Goal: Communication & Community: Answer question/provide support

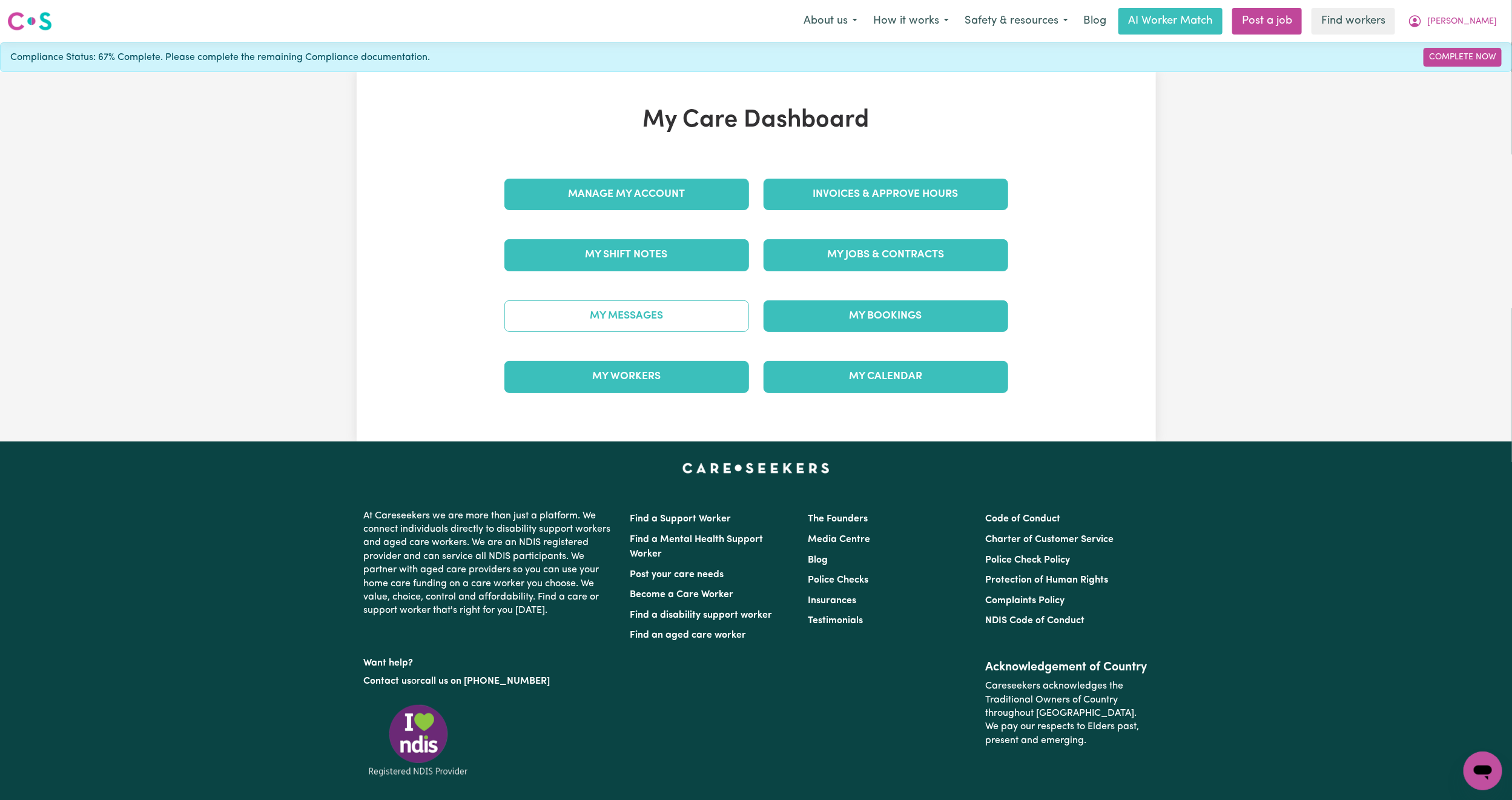
click at [674, 332] on link "My Messages" at bounding box center [627, 316] width 244 height 31
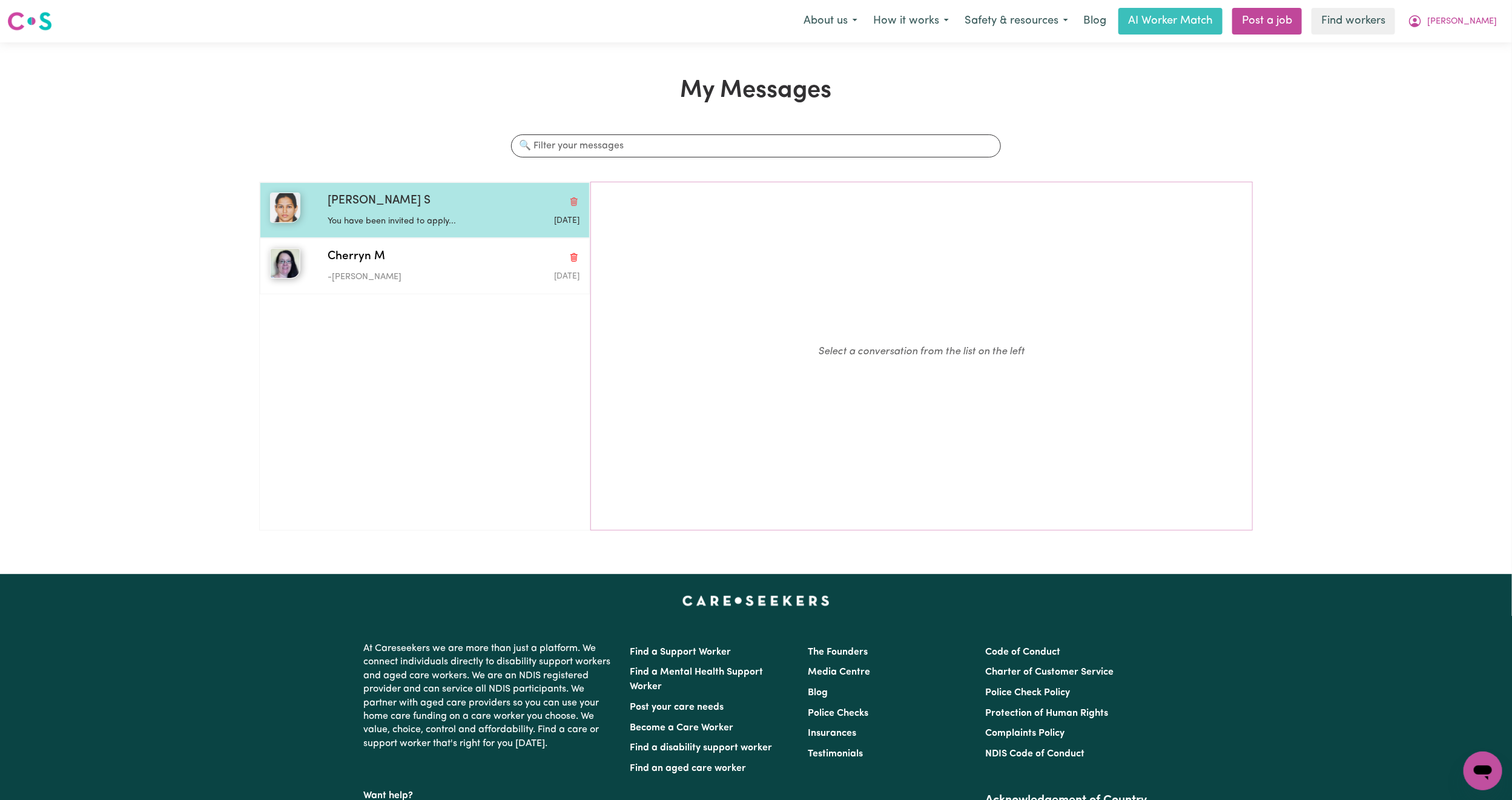
click at [378, 229] on div "[PERSON_NAME] S You have been invited to apply... [DATE]" at bounding box center [425, 210] width 330 height 56
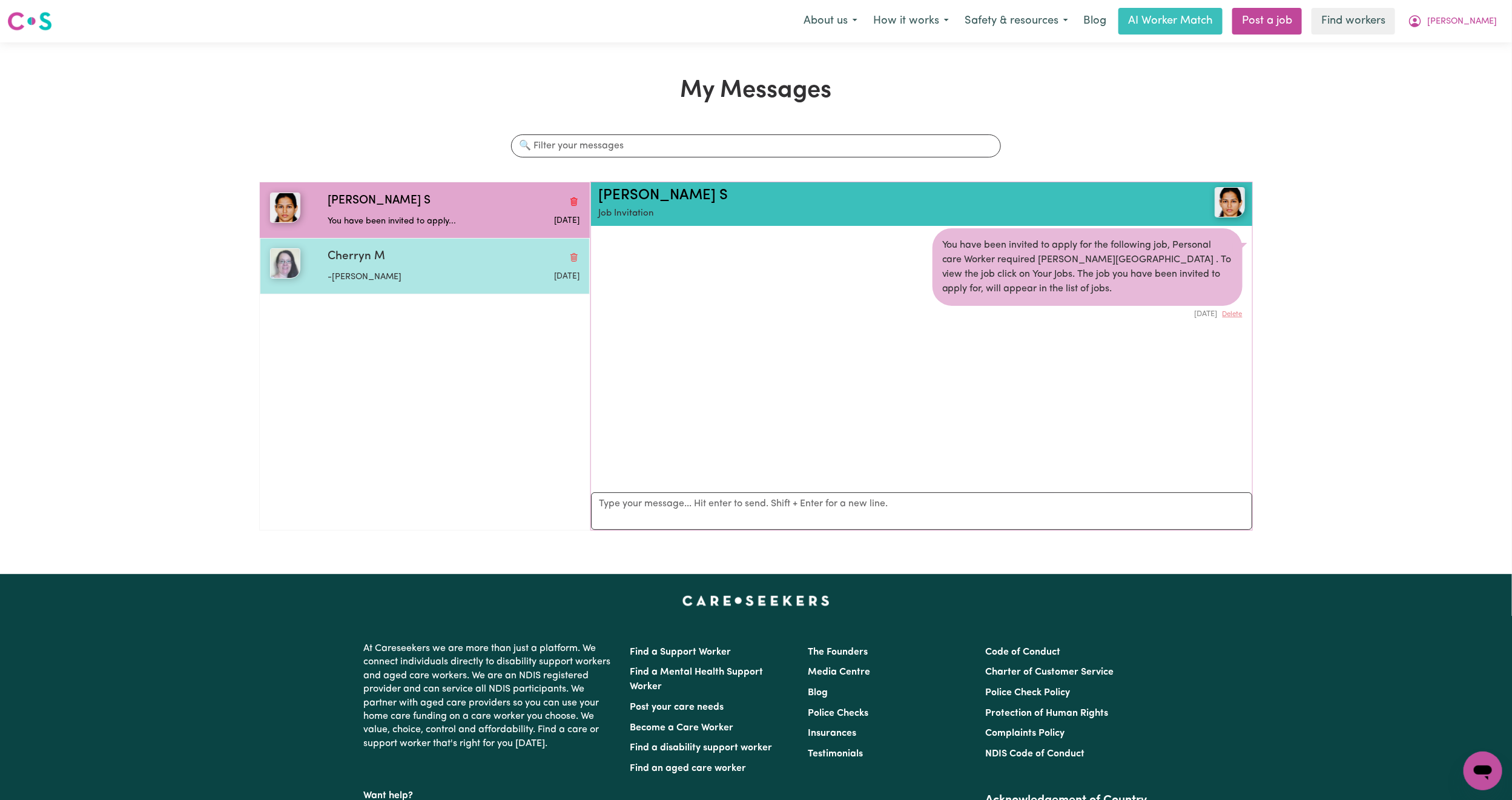
click at [407, 260] on div "Cherryn M" at bounding box center [453, 257] width 252 height 18
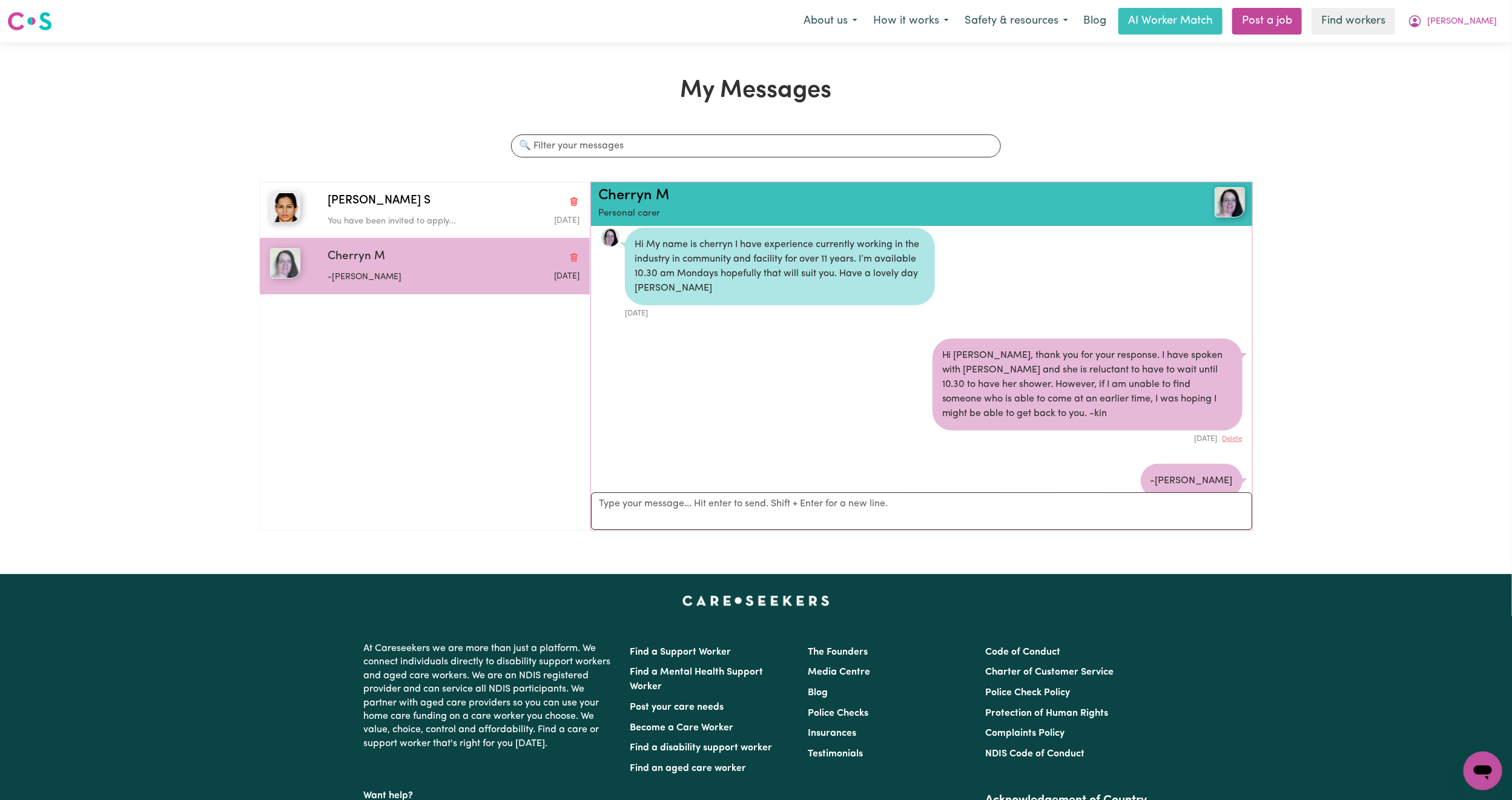
scroll to position [48, 0]
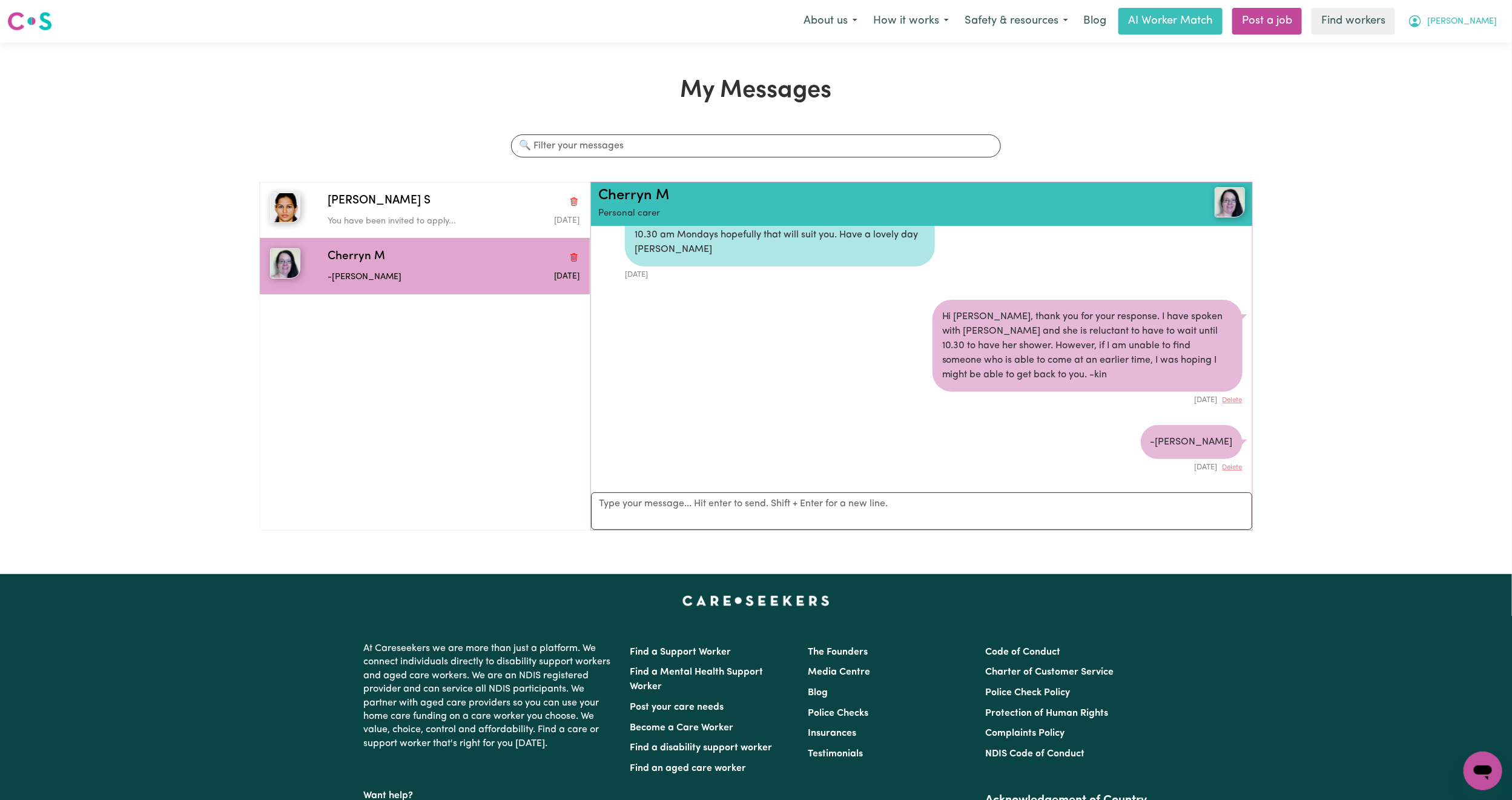
click at [1492, 18] on span "[PERSON_NAME]" at bounding box center [1462, 22] width 70 height 14
click at [1468, 44] on link "My Dashboard" at bounding box center [1457, 47] width 96 height 23
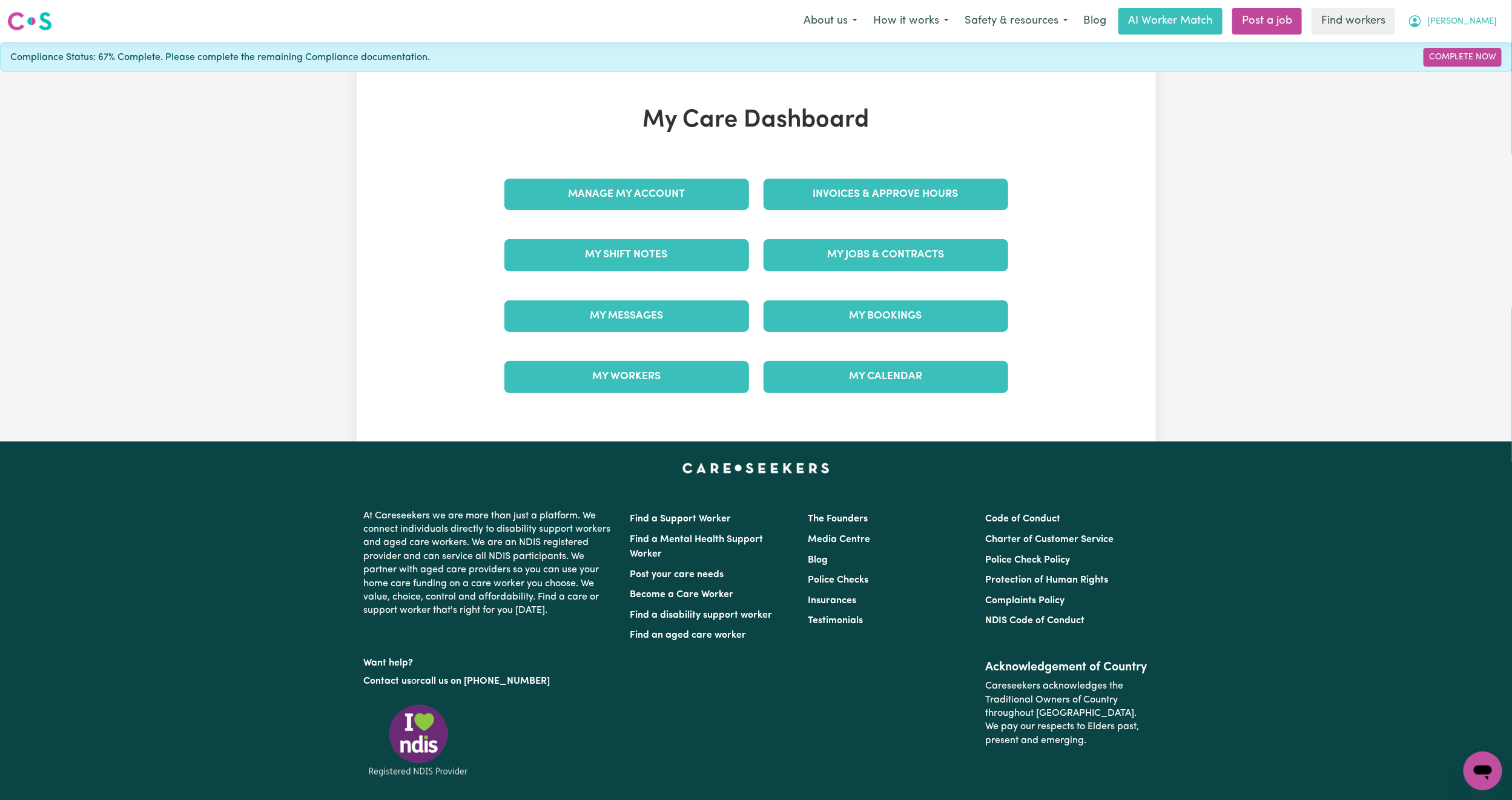
click at [1490, 19] on span "[PERSON_NAME]" at bounding box center [1462, 22] width 70 height 14
click at [1448, 72] on link "Logout" at bounding box center [1457, 70] width 96 height 23
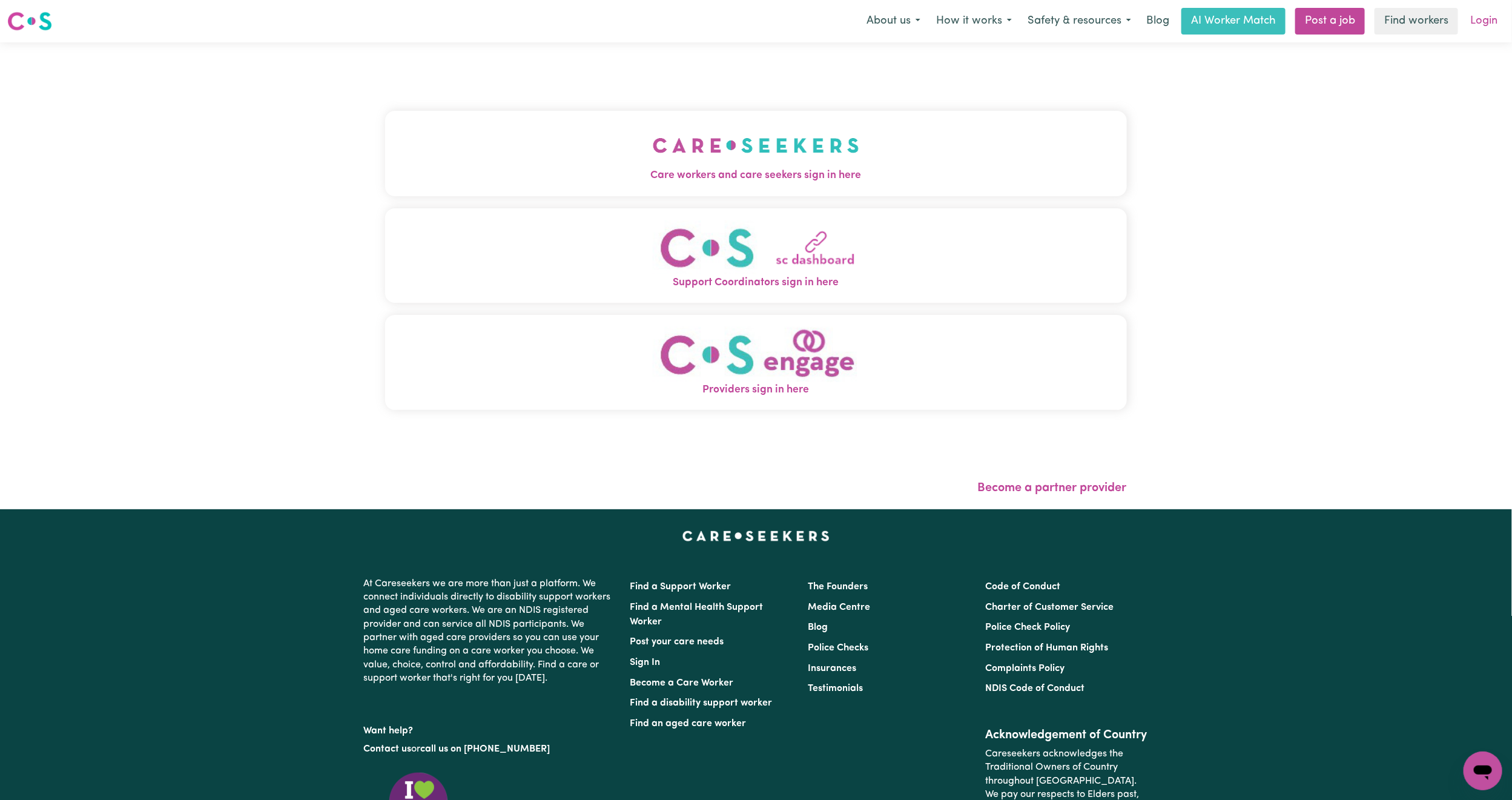
click at [1481, 20] on link "Login" at bounding box center [1483, 21] width 42 height 27
click at [1483, 27] on link "Login" at bounding box center [1483, 21] width 42 height 27
click at [760, 179] on span "Care workers and care seekers sign in here" at bounding box center [756, 175] width 742 height 16
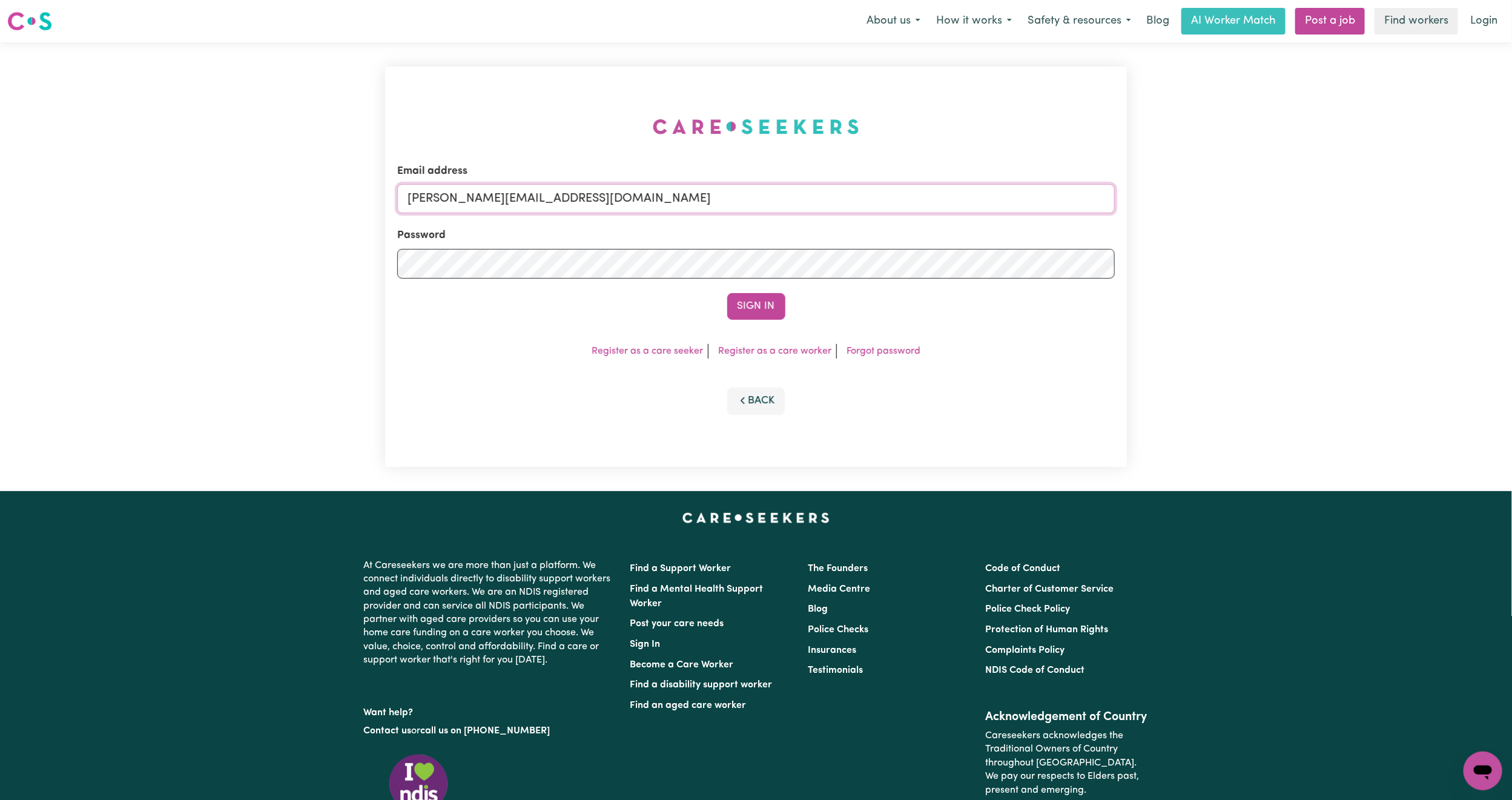
click at [545, 201] on input "[PERSON_NAME][EMAIL_ADDRESS][DOMAIN_NAME]" at bounding box center [756, 199] width 717 height 29
click at [1058, 273] on form "Email address [EMAIL_ADDRESS][PERSON_NAME][DOMAIN_NAME] Password Sign In" at bounding box center [756, 242] width 717 height 156
type input "[EMAIL_ADDRESS][DOMAIN_NAME]"
click at [728, 293] on button "Sign In" at bounding box center [756, 306] width 58 height 27
